Goal: Find specific fact: Find specific fact

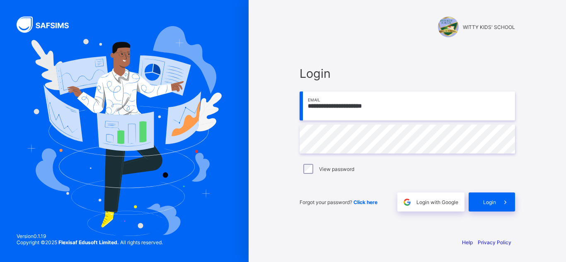
type input "**********"
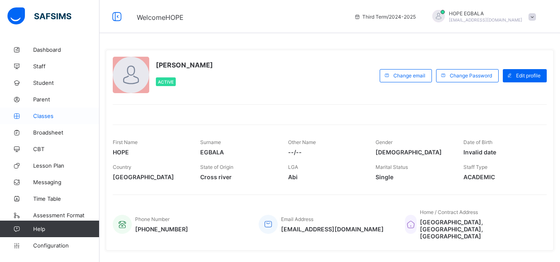
click at [39, 115] on span "Classes" at bounding box center [66, 116] width 66 height 7
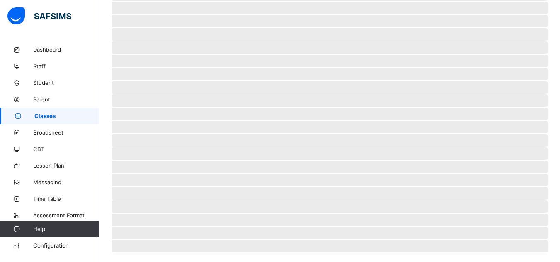
scroll to position [190, 0]
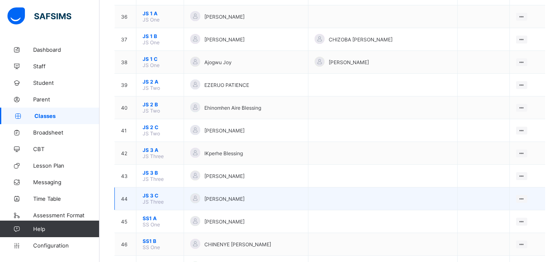
scroll to position [912, 0]
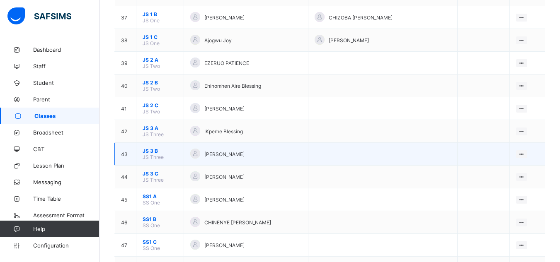
click at [152, 149] on span "JS 3 B" at bounding box center [160, 151] width 35 height 6
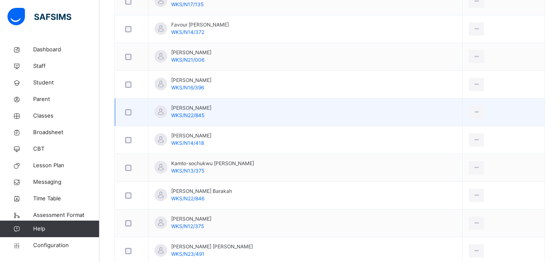
scroll to position [497, 0]
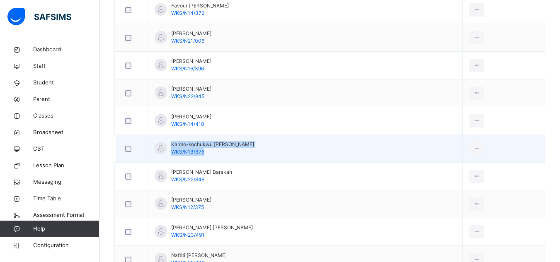
drag, startPoint x: 172, startPoint y: 141, endPoint x: 249, endPoint y: 141, distance: 77.5
click at [249, 141] on td "Kamto-sochukwu Anthony Obidi WKS/N13/375" at bounding box center [305, 149] width 314 height 28
copy div "Kamto-sochukwu Anthony Obidi WKS/N13/375"
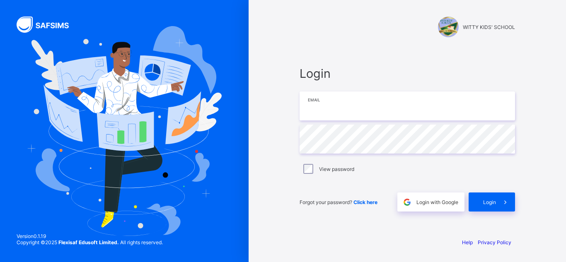
click at [374, 102] on input "email" at bounding box center [407, 106] width 215 height 29
type input "**********"
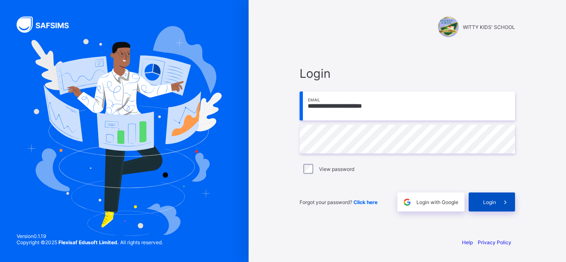
click at [481, 199] on div "Login" at bounding box center [492, 202] width 46 height 19
click at [478, 62] on div "**********" at bounding box center [407, 139] width 232 height 184
click at [486, 195] on div "Login" at bounding box center [492, 202] width 46 height 19
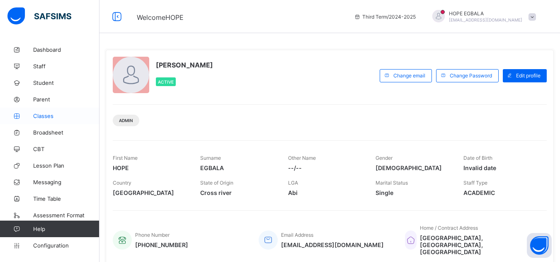
click at [40, 115] on span "Classes" at bounding box center [66, 116] width 66 height 7
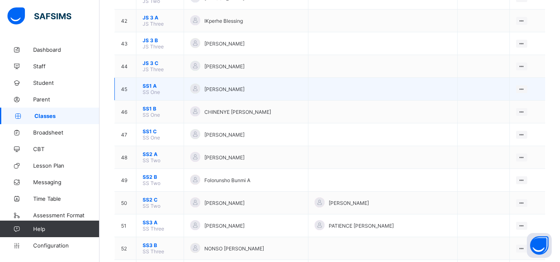
scroll to position [981, 0]
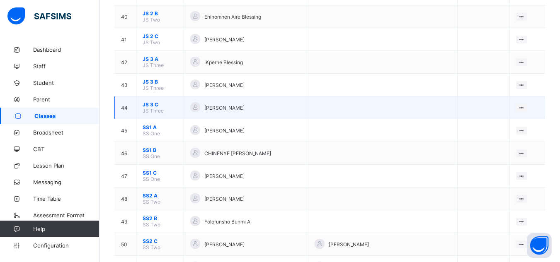
click at [145, 104] on span "JS 3 C" at bounding box center [160, 105] width 35 height 6
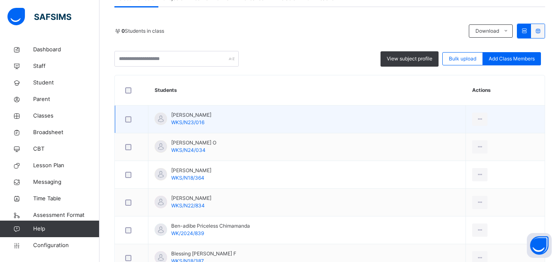
scroll to position [124, 0]
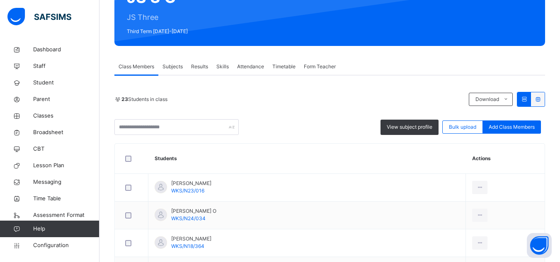
scroll to position [113, 0]
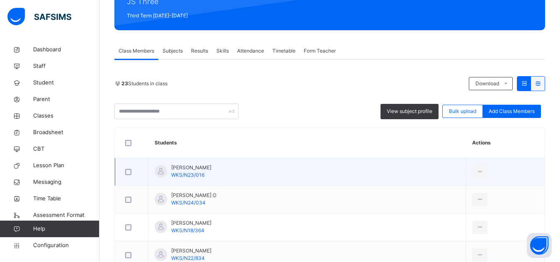
click at [173, 168] on span "[PERSON_NAME]" at bounding box center [191, 167] width 40 height 7
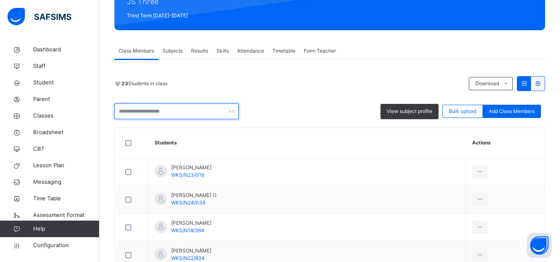
click at [161, 108] on input "text" at bounding box center [176, 112] width 124 height 16
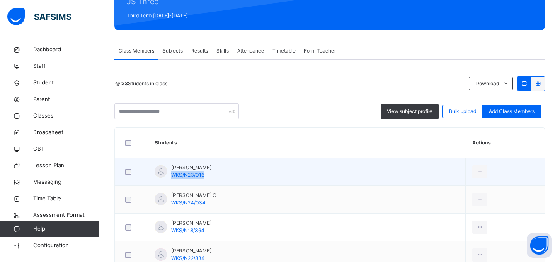
drag, startPoint x: 205, startPoint y: 177, endPoint x: 169, endPoint y: 178, distance: 36.1
click at [169, 178] on div "Abdulfatal Usman WKS/N23/016" at bounding box center [183, 171] width 57 height 15
copy span "WKS/N23/016"
drag, startPoint x: 215, startPoint y: 169, endPoint x: 172, endPoint y: 167, distance: 43.6
click at [172, 167] on td "Abdulfatal Usman WKS/N23/016" at bounding box center [306, 172] width 317 height 28
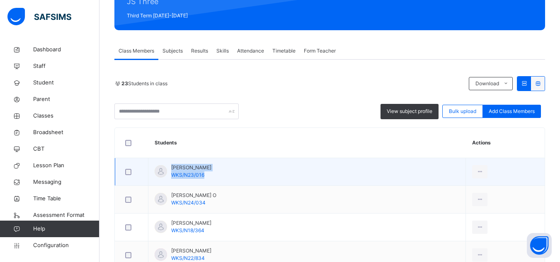
copy div "Abdulfatal Usman WKS/N23/016"
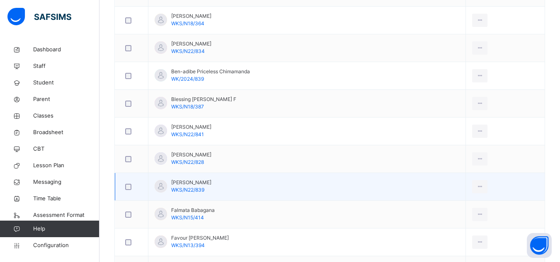
scroll to position [362, 0]
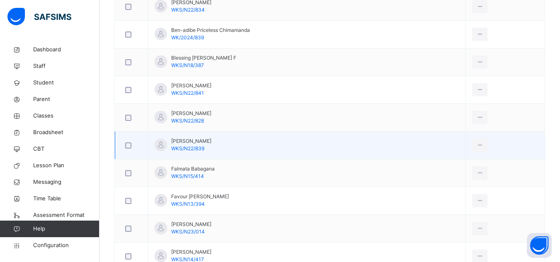
click at [203, 141] on span "Emmanuella Nwanchukwu" at bounding box center [191, 141] width 40 height 7
drag, startPoint x: 200, startPoint y: 141, endPoint x: 263, endPoint y: 144, distance: 63.0
click at [262, 144] on td "Emmanuella Nwanchukwu WKS/N22/839" at bounding box center [306, 146] width 317 height 28
drag, startPoint x: 211, startPoint y: 144, endPoint x: 211, endPoint y: 148, distance: 4.6
click at [211, 145] on span "Emmanuella Nwanchukwu" at bounding box center [191, 141] width 40 height 7
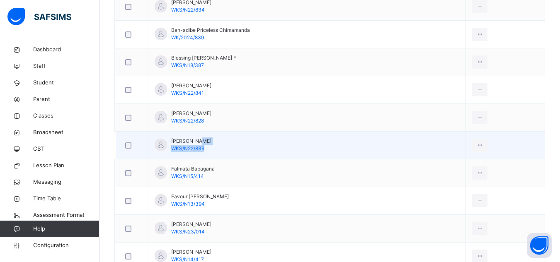
click at [210, 150] on div "Emmanuella Nwanchukwu WKS/N22/839" at bounding box center [191, 145] width 40 height 15
click at [178, 148] on span "WKS/N22/839" at bounding box center [187, 148] width 33 height 6
drag, startPoint x: 170, startPoint y: 148, endPoint x: 207, endPoint y: 148, distance: 36.9
click at [207, 148] on div "Emmanuella Nwanchukwu WKS/N22/839" at bounding box center [183, 145] width 57 height 15
copy span "WKS/N22/839"
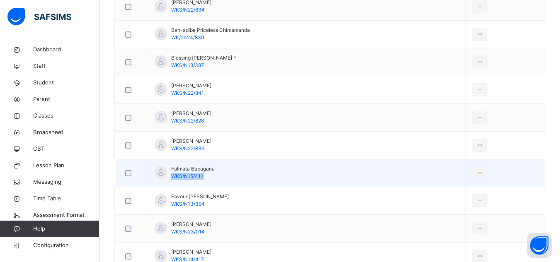
drag, startPoint x: 171, startPoint y: 177, endPoint x: 211, endPoint y: 177, distance: 40.2
click at [211, 177] on div "Falmata Babagana WKS/N15/414" at bounding box center [193, 172] width 44 height 15
copy span "WKS/N15/414"
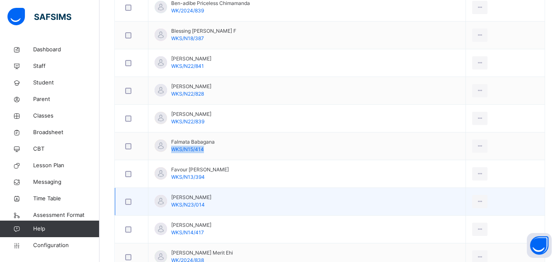
scroll to position [403, 0]
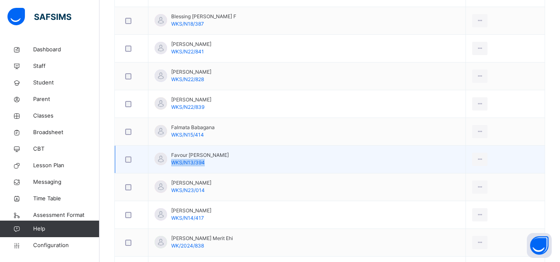
drag, startPoint x: 172, startPoint y: 164, endPoint x: 210, endPoint y: 164, distance: 38.1
click at [210, 164] on td "Favour Adeleye WKS/N13/394" at bounding box center [306, 160] width 317 height 28
copy span "WKS/N13/394"
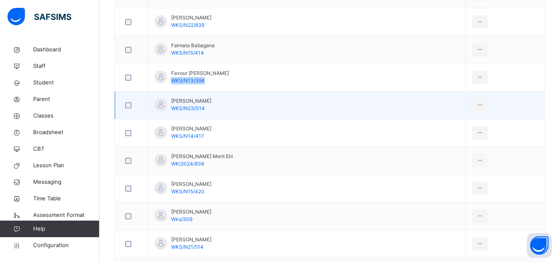
scroll to position [486, 0]
drag, startPoint x: 172, startPoint y: 107, endPoint x: 212, endPoint y: 107, distance: 39.8
click at [212, 107] on td "Irimiya Brigth WKS/N23/014" at bounding box center [306, 105] width 317 height 28
copy span "WKS/N23/014"
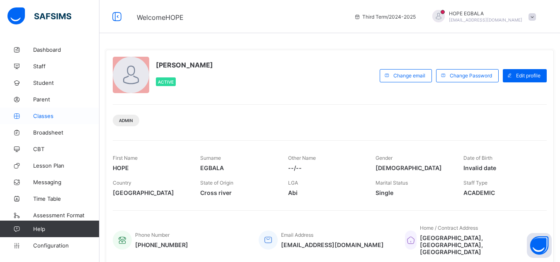
click at [39, 121] on link "Classes" at bounding box center [49, 116] width 99 height 17
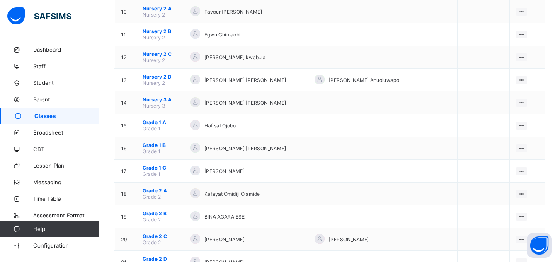
scroll to position [413, 0]
